Goal: Navigation & Orientation: Find specific page/section

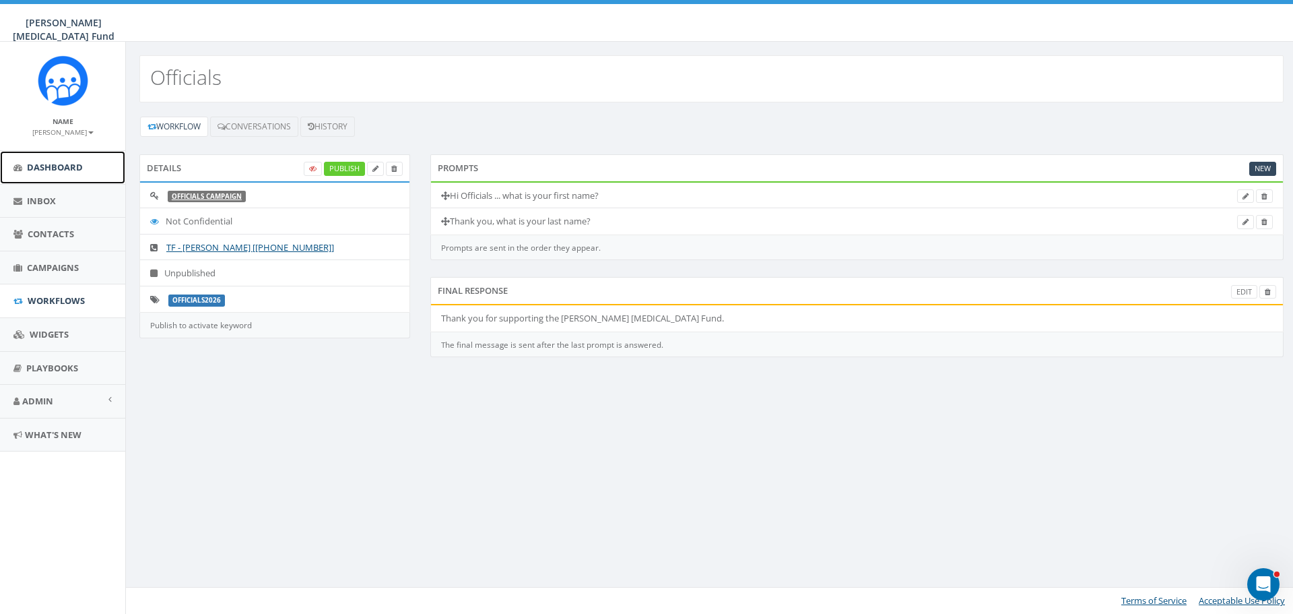
click at [57, 170] on span "Dashboard" at bounding box center [55, 167] width 56 height 12
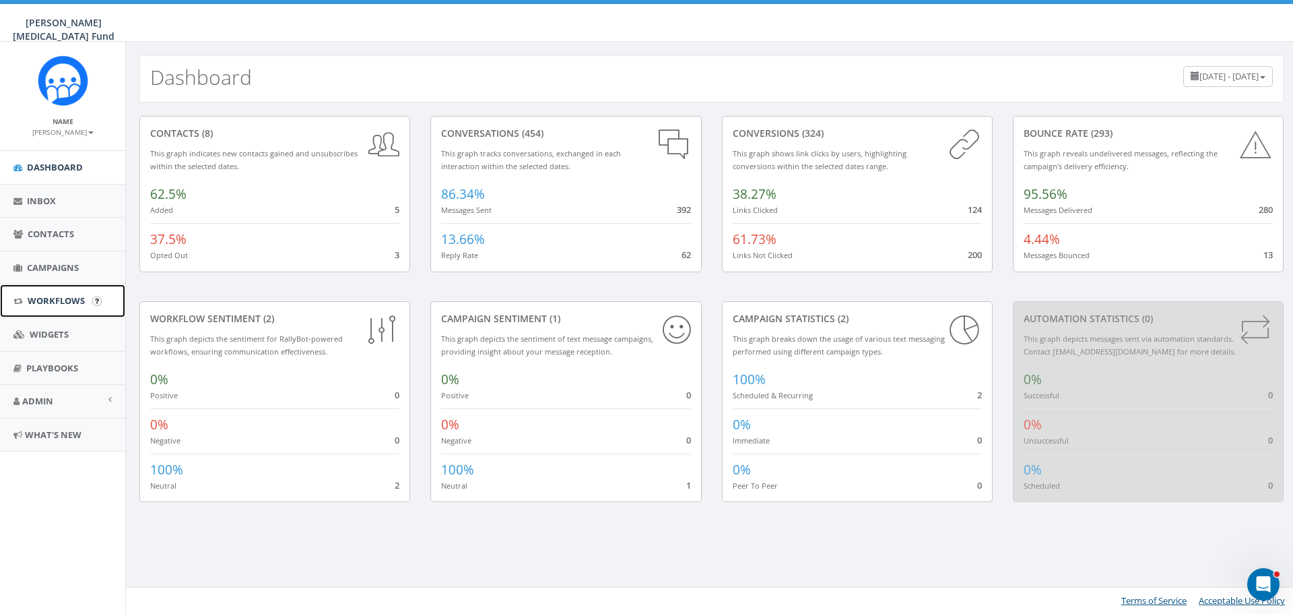
click at [49, 302] on span "Workflows" at bounding box center [56, 300] width 57 height 12
